Goal: Navigation & Orientation: Find specific page/section

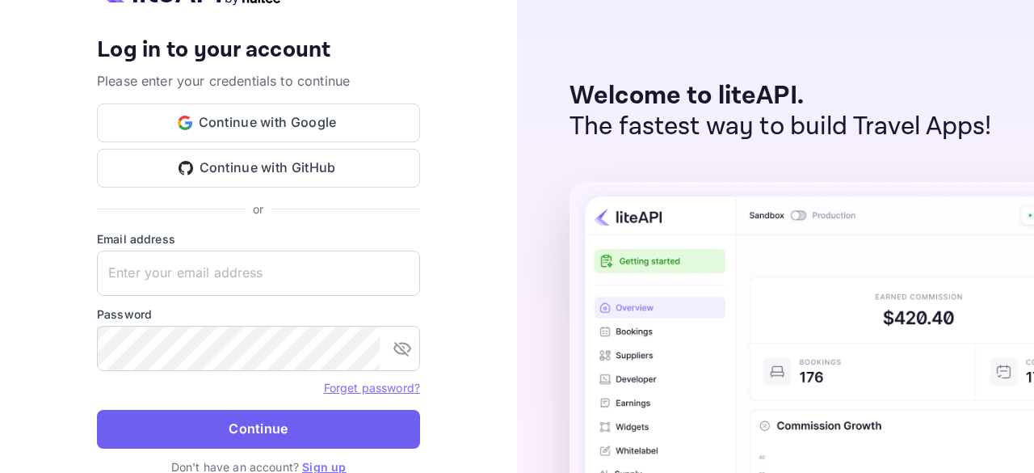
type input "[EMAIL_ADDRESS][DOMAIN_NAME]"
click at [284, 437] on button "Continue" at bounding box center [258, 429] width 323 height 39
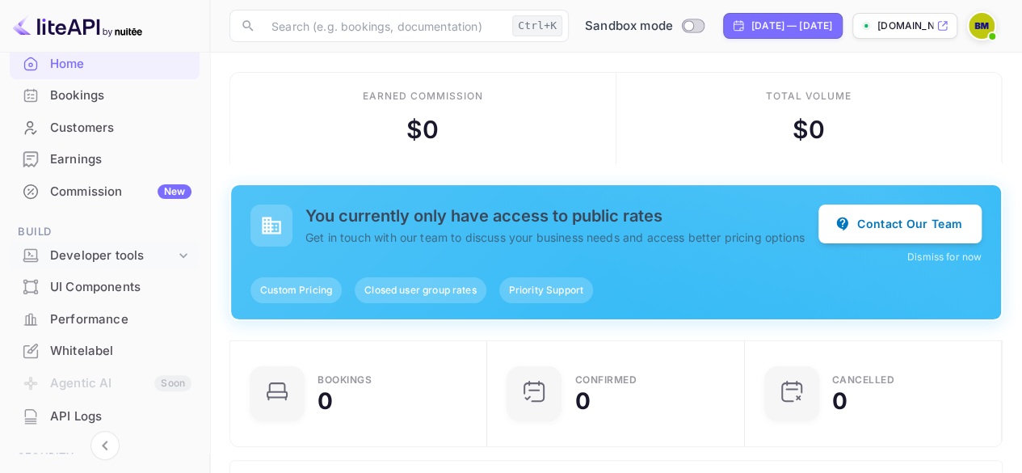
scroll to position [101, 0]
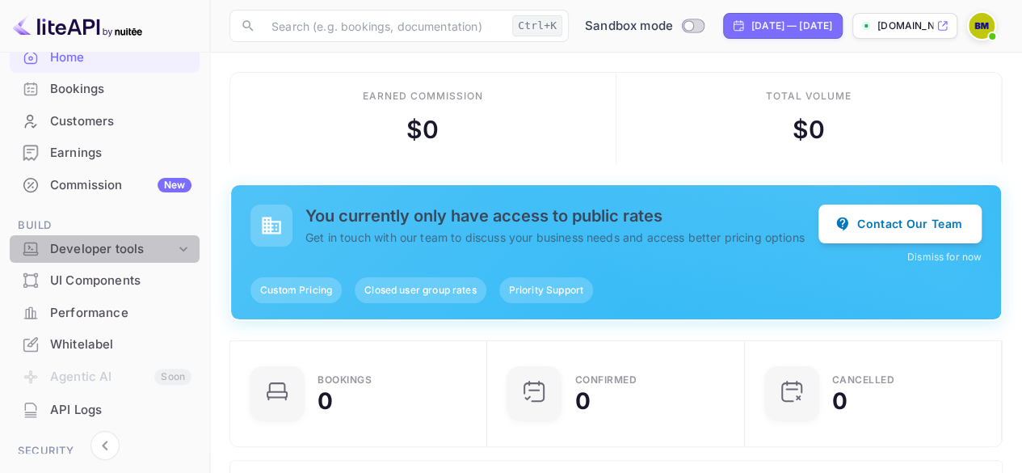
click at [157, 245] on div "Developer tools" at bounding box center [112, 249] width 125 height 19
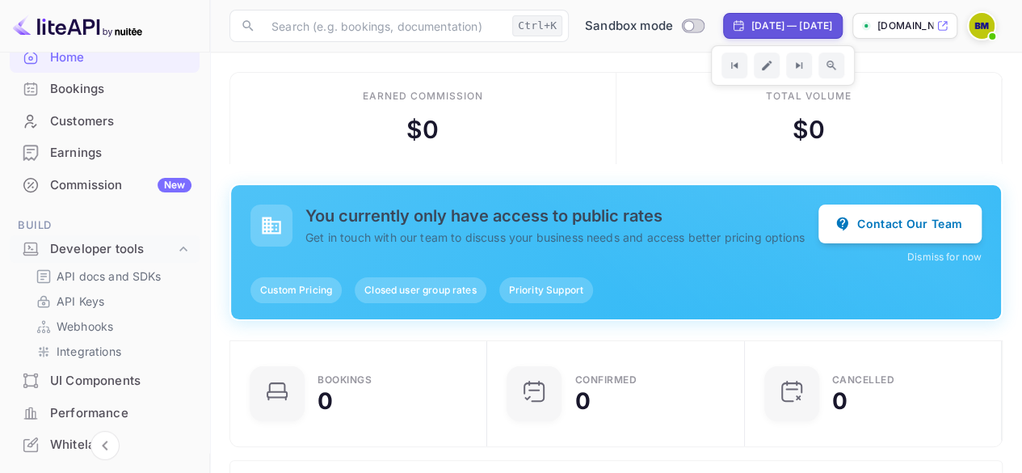
click at [878, 19] on p "[DOMAIN_NAME]" at bounding box center [906, 26] width 56 height 15
